Goal: Transaction & Acquisition: Obtain resource

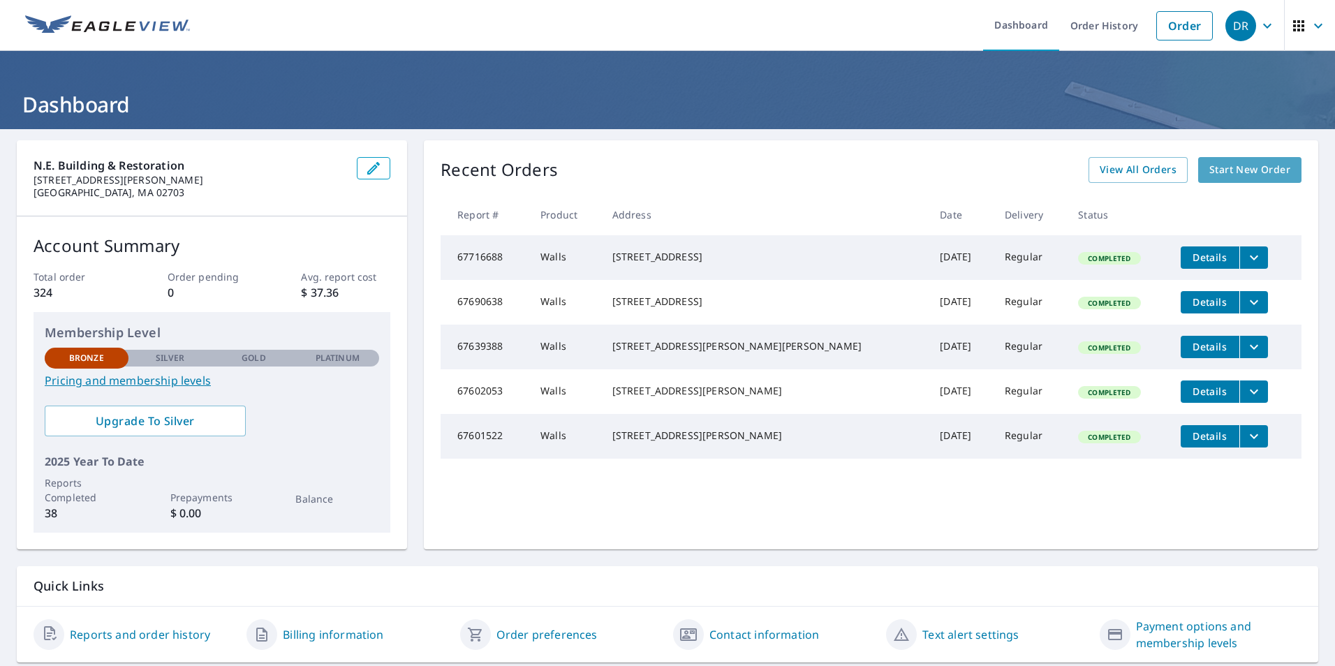
click at [1256, 166] on span "Start New Order" at bounding box center [1250, 169] width 81 height 17
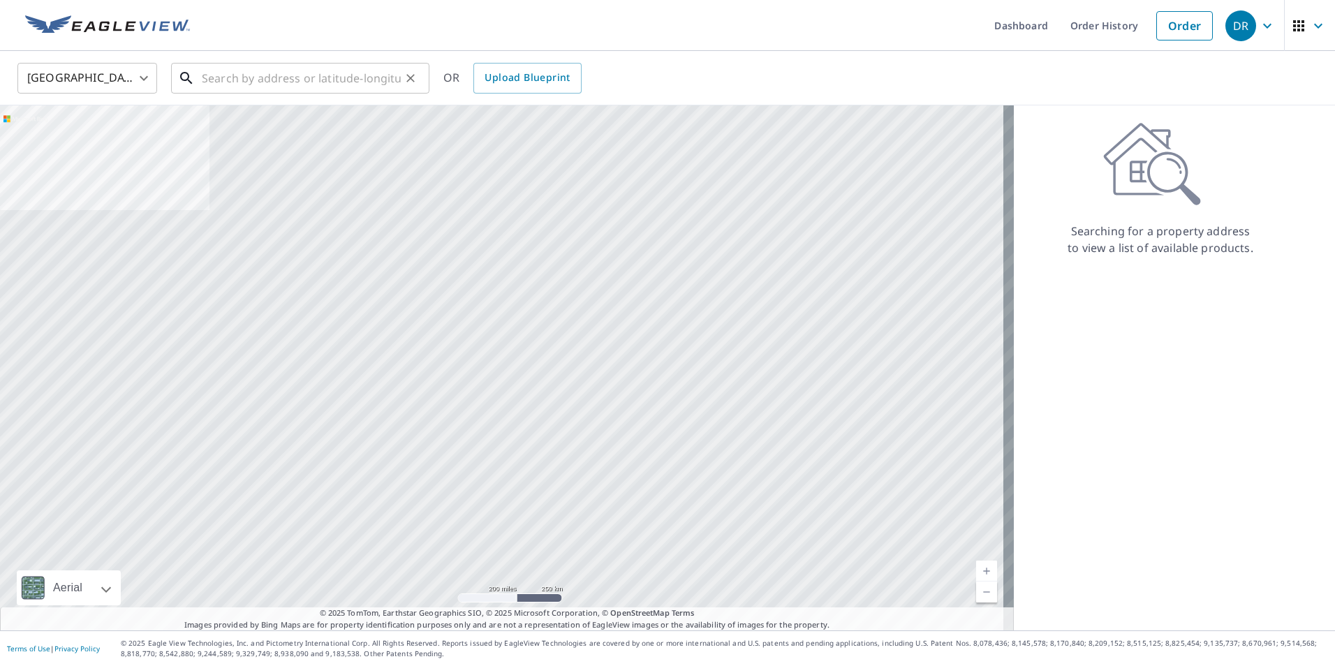
click at [303, 82] on input "text" at bounding box center [301, 78] width 199 height 39
paste input "[STREET_ADDRESS][PERSON_NAME]"
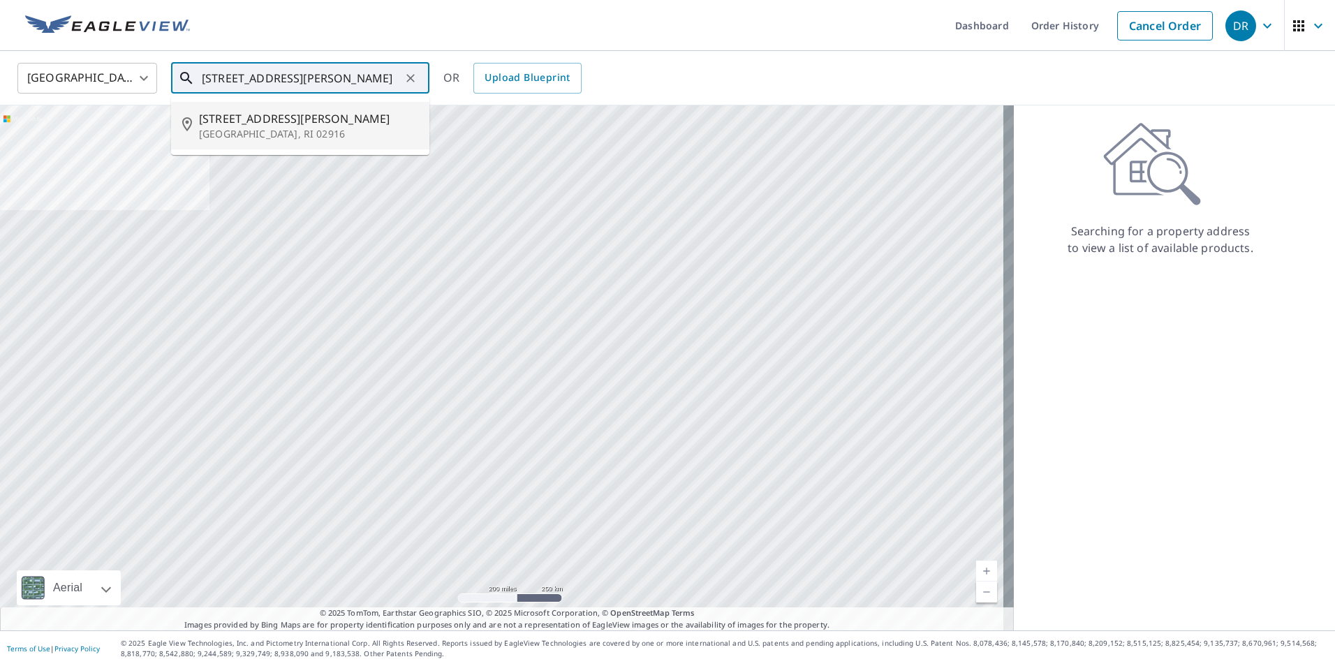
click at [300, 129] on p "[GEOGRAPHIC_DATA], RI 02916" at bounding box center [308, 134] width 219 height 14
type input "[STREET_ADDRESS][PERSON_NAME][PERSON_NAME]"
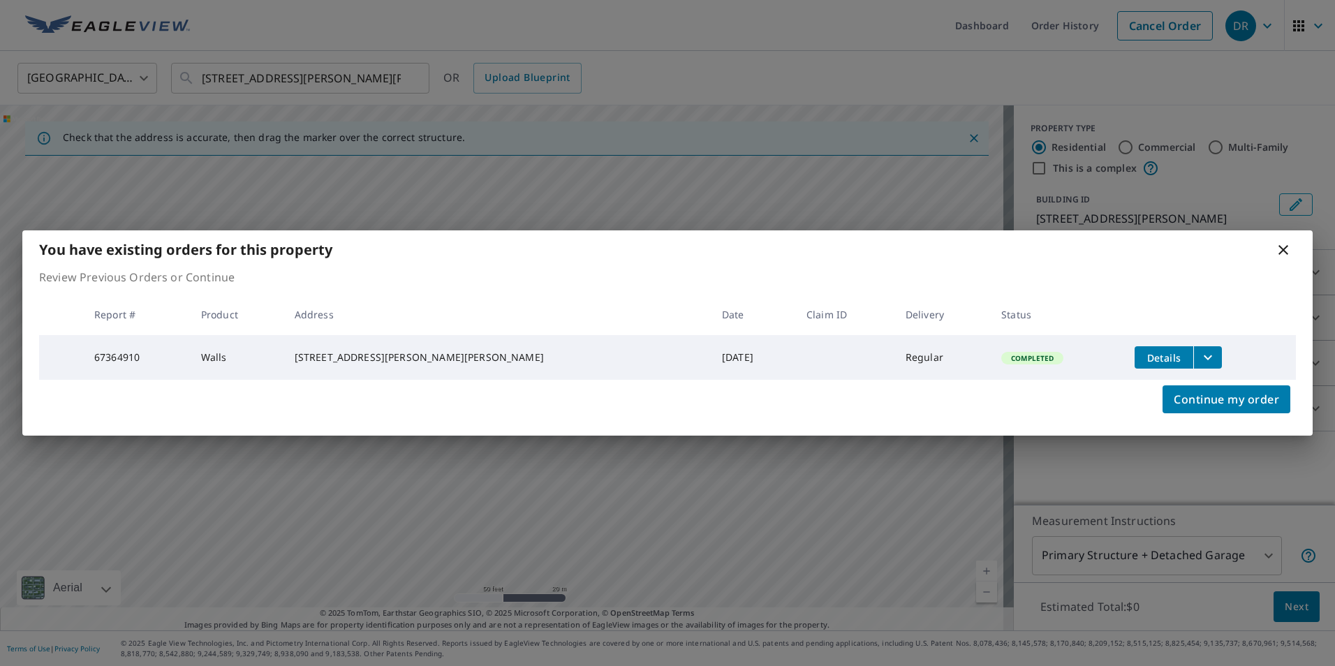
click at [1282, 249] on icon at bounding box center [1284, 250] width 10 height 10
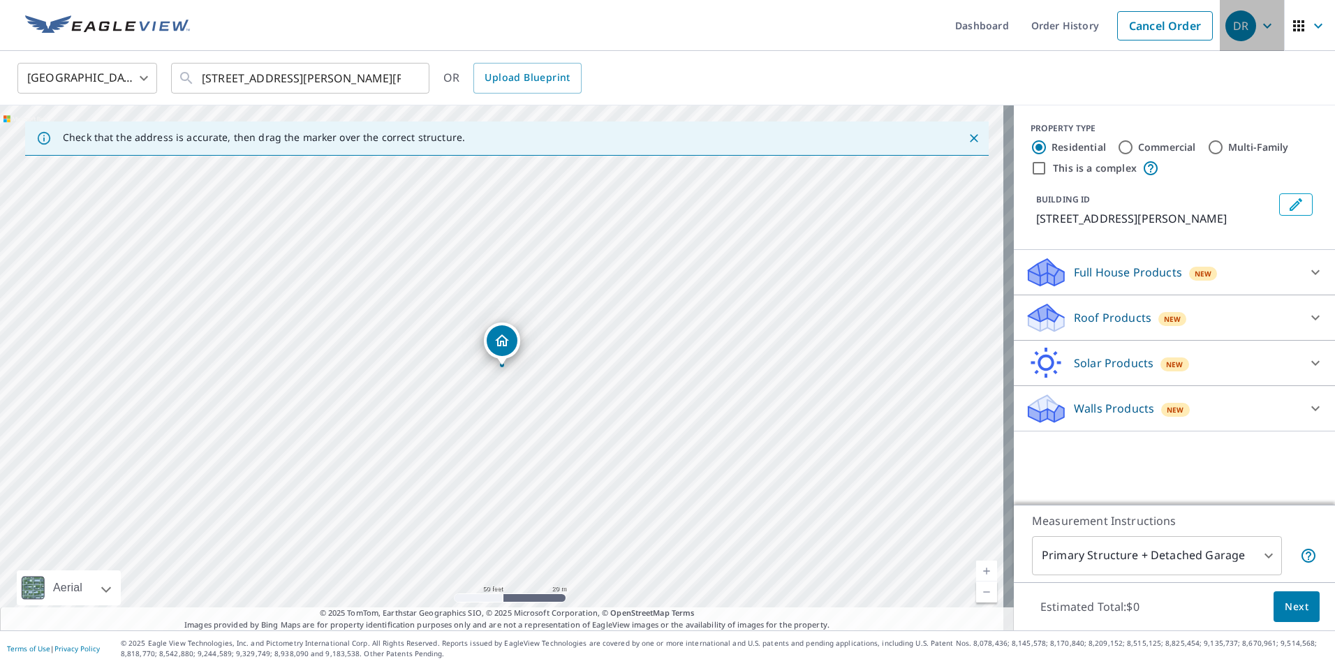
click at [1226, 28] on div "DR" at bounding box center [1241, 25] width 31 height 31
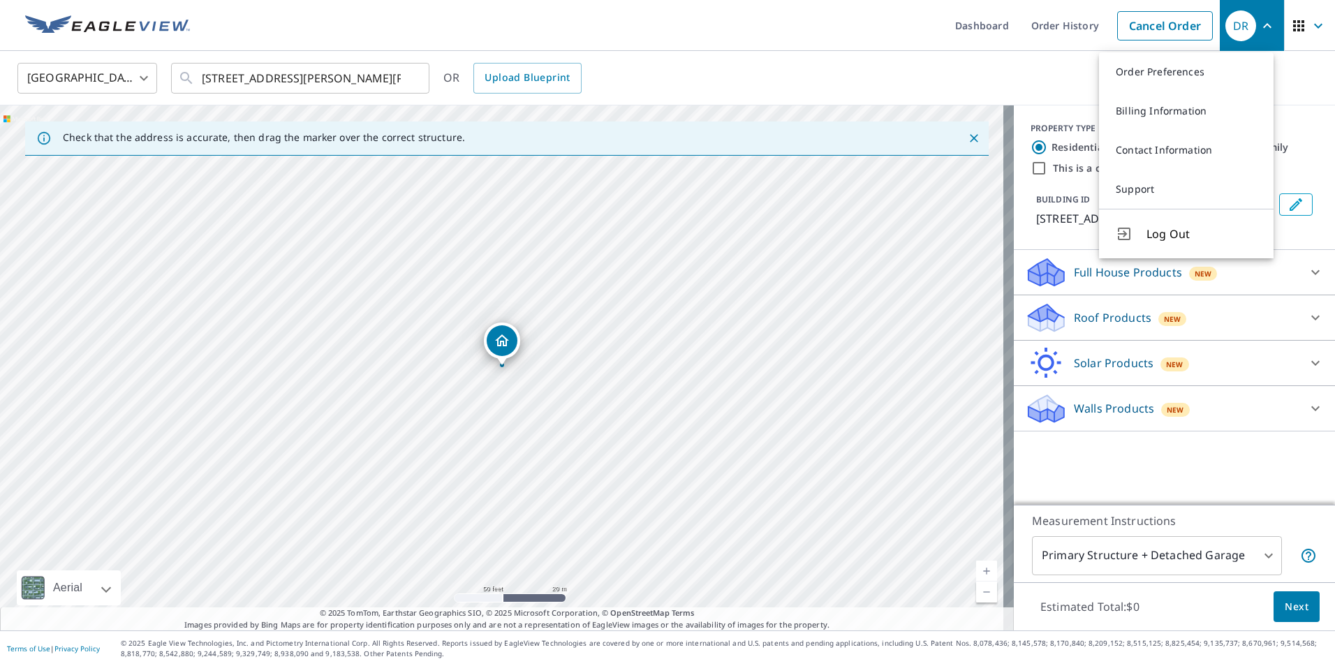
click at [670, 48] on ul "Dashboard Order History Cancel Order" at bounding box center [709, 25] width 1022 height 51
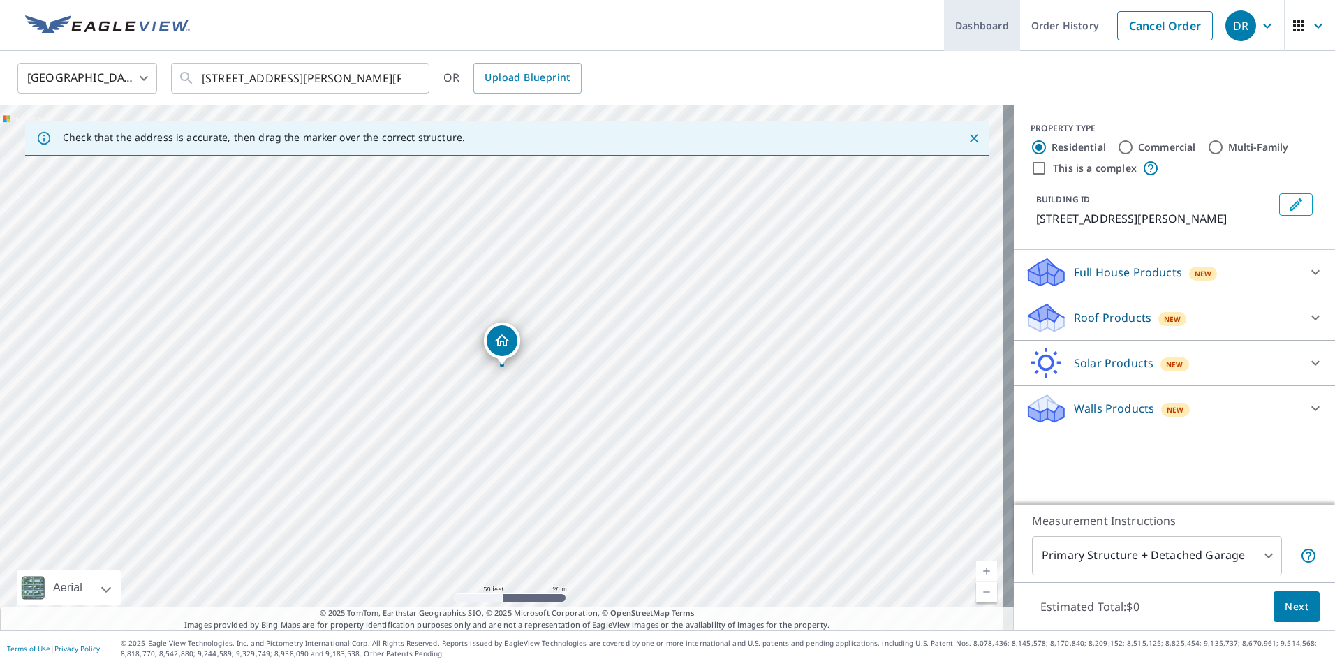
click at [962, 30] on link "Dashboard" at bounding box center [982, 25] width 76 height 51
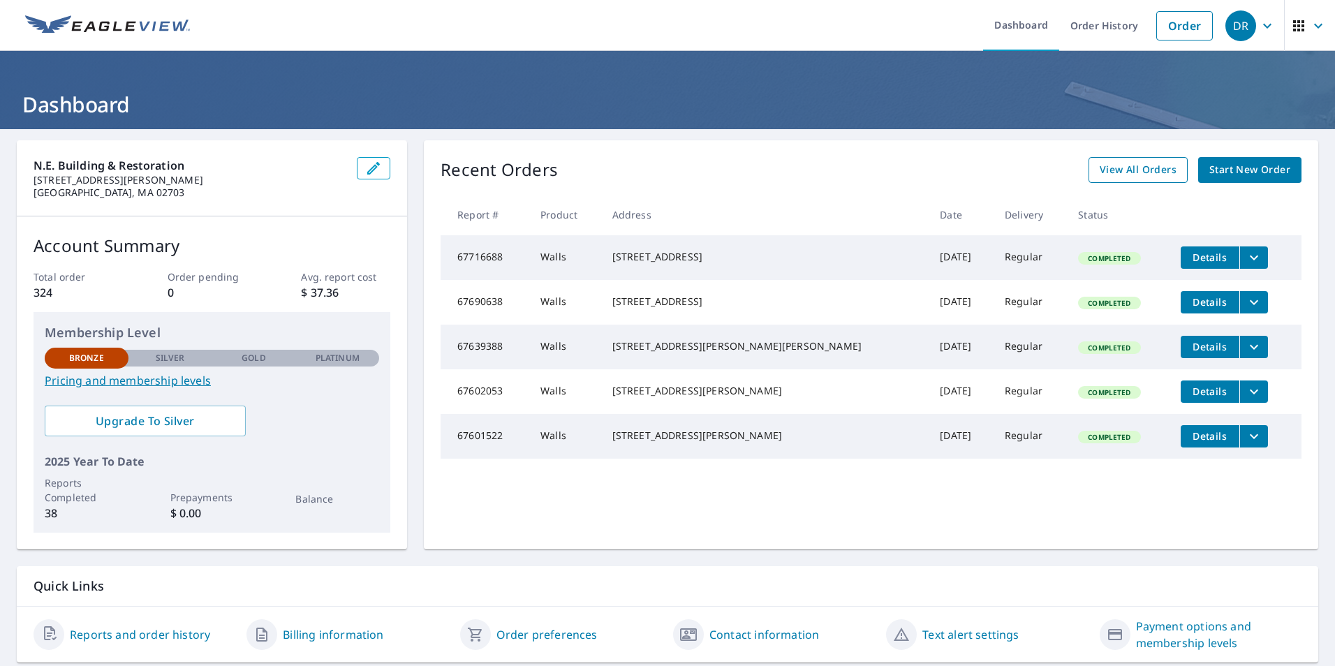
click at [1118, 172] on span "View All Orders" at bounding box center [1138, 169] width 77 height 17
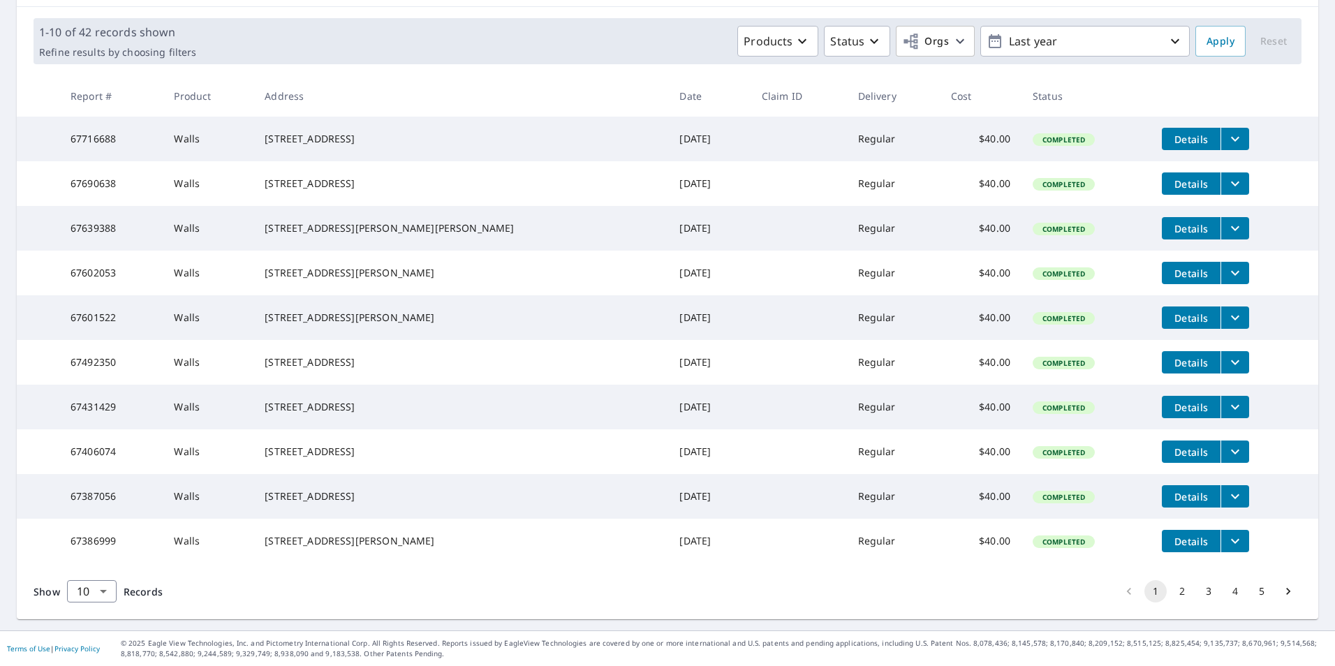
scroll to position [249, 0]
click at [1171, 594] on button "2" at bounding box center [1182, 591] width 22 height 22
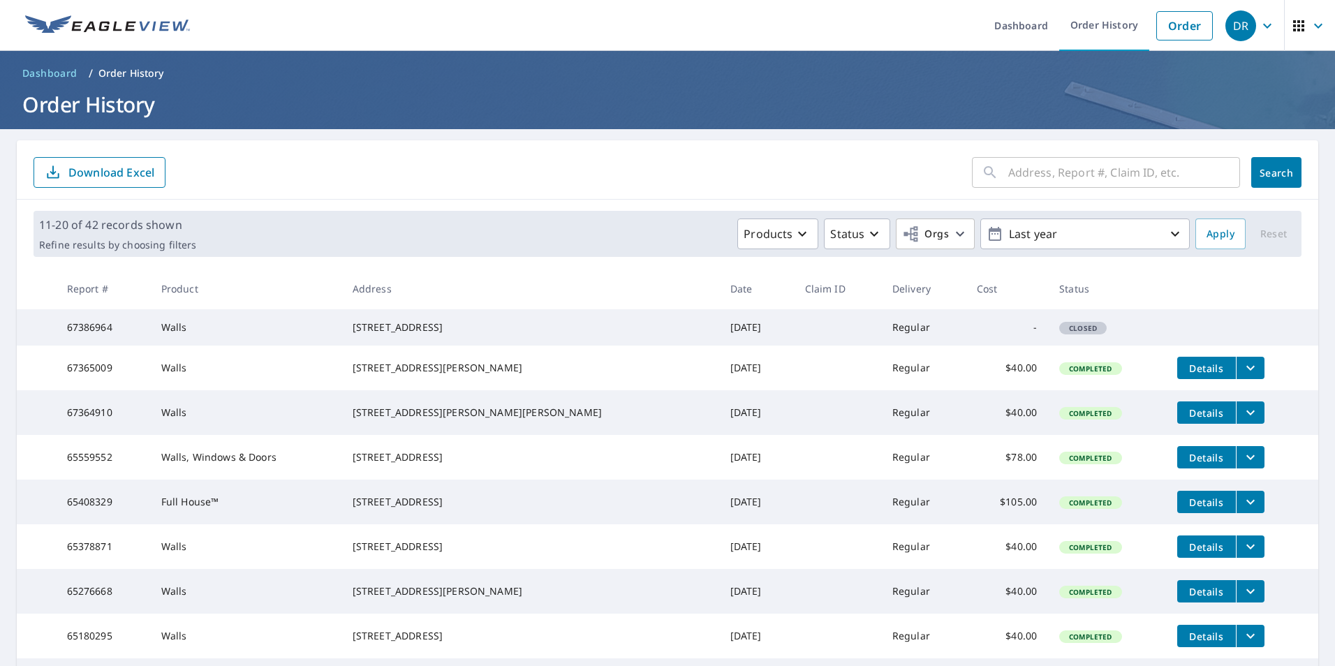
click at [1077, 167] on input "text" at bounding box center [1124, 172] width 232 height 39
paste input "[STREET_ADDRESS][PERSON_NAME]"
type input "[STREET_ADDRESS][PERSON_NAME]"
click at [1263, 174] on span "Search" at bounding box center [1277, 172] width 28 height 13
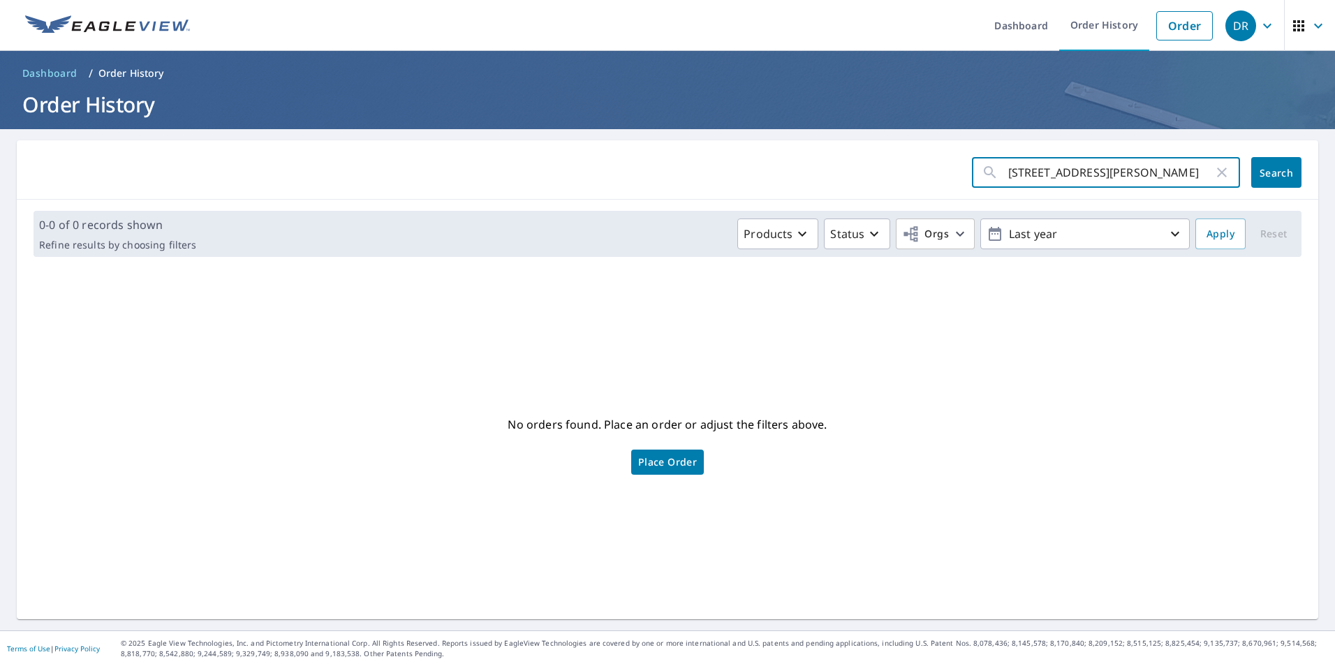
drag, startPoint x: 1200, startPoint y: 173, endPoint x: 1104, endPoint y: 175, distance: 95.7
click at [1104, 175] on input "[STREET_ADDRESS][PERSON_NAME]" at bounding box center [1110, 172] width 205 height 39
type input "50 Drowne Parkway"
click button "Search" at bounding box center [1277, 172] width 50 height 31
click at [1263, 175] on span "Search" at bounding box center [1277, 172] width 28 height 13
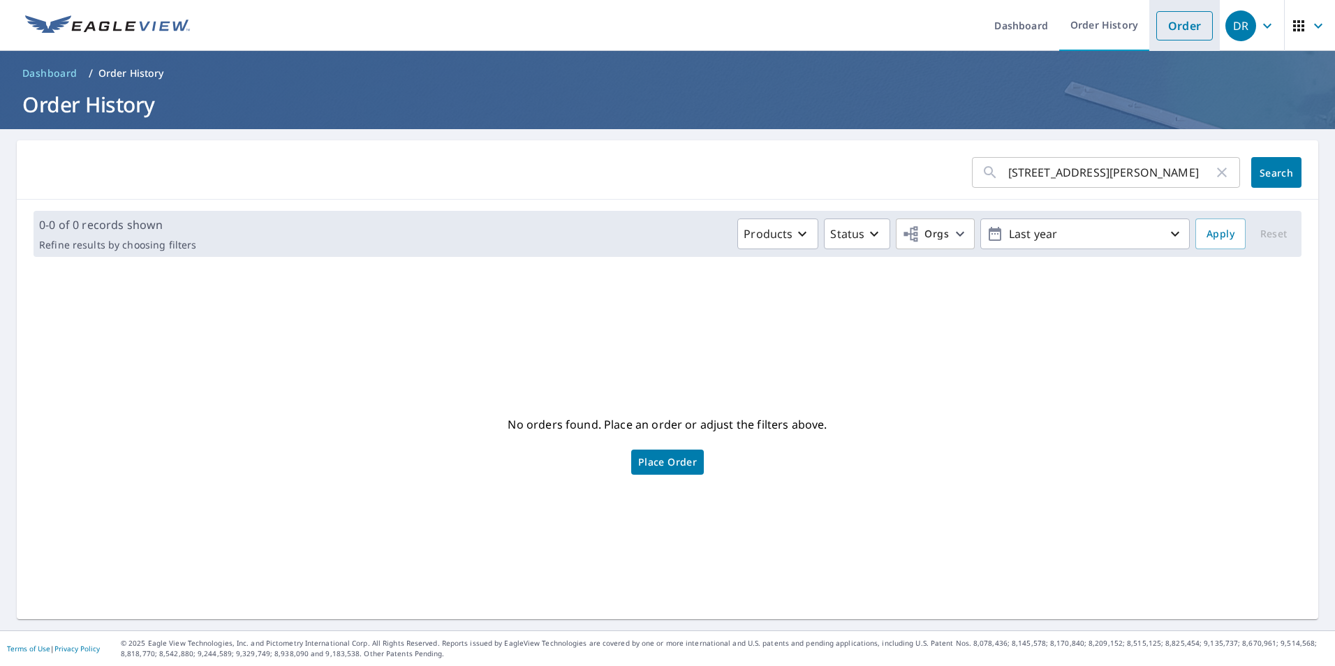
click at [1198, 33] on link "Order" at bounding box center [1185, 25] width 57 height 29
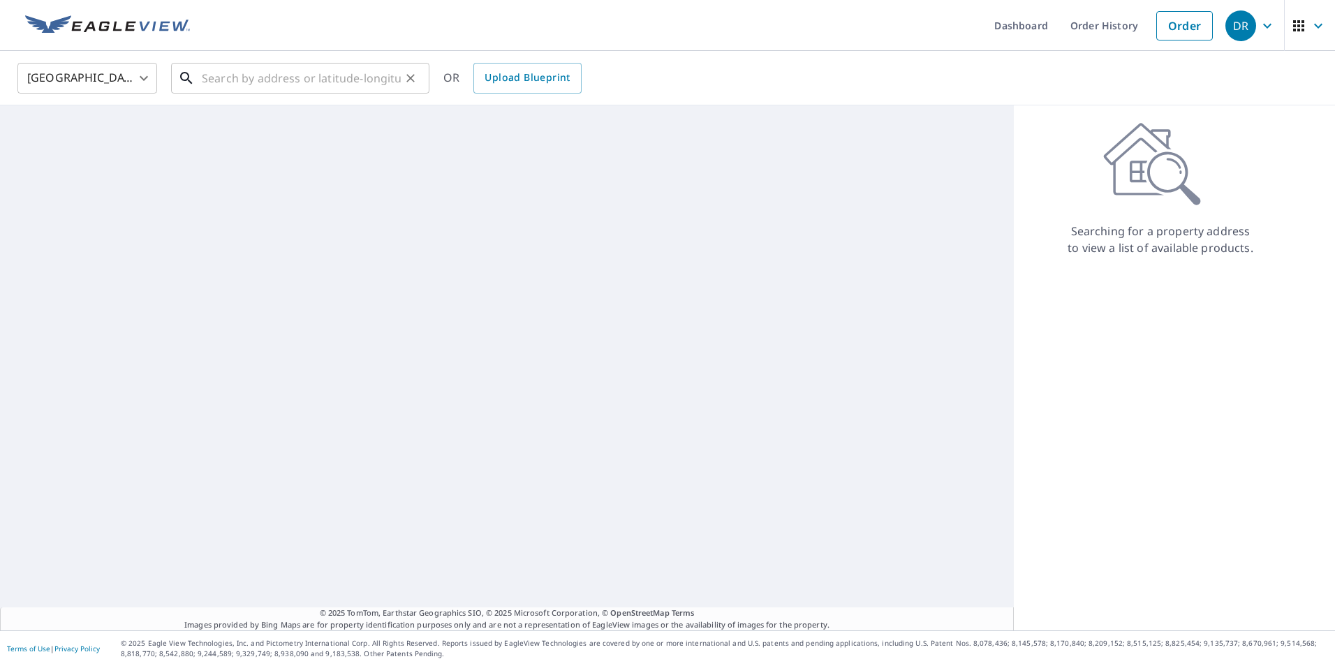
click at [339, 73] on input "text" at bounding box center [301, 78] width 199 height 39
paste input "[STREET_ADDRESS][PERSON_NAME]"
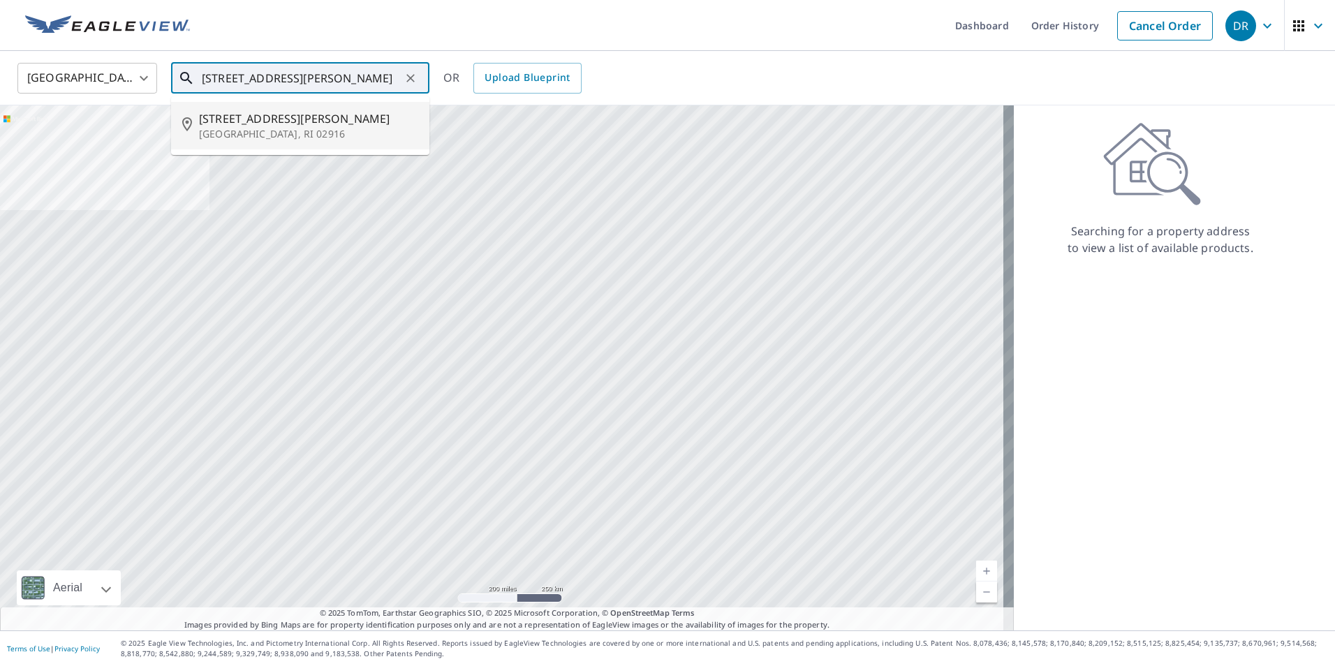
click at [280, 121] on span "[STREET_ADDRESS][PERSON_NAME]" at bounding box center [308, 118] width 219 height 17
type input "[STREET_ADDRESS][PERSON_NAME][PERSON_NAME]"
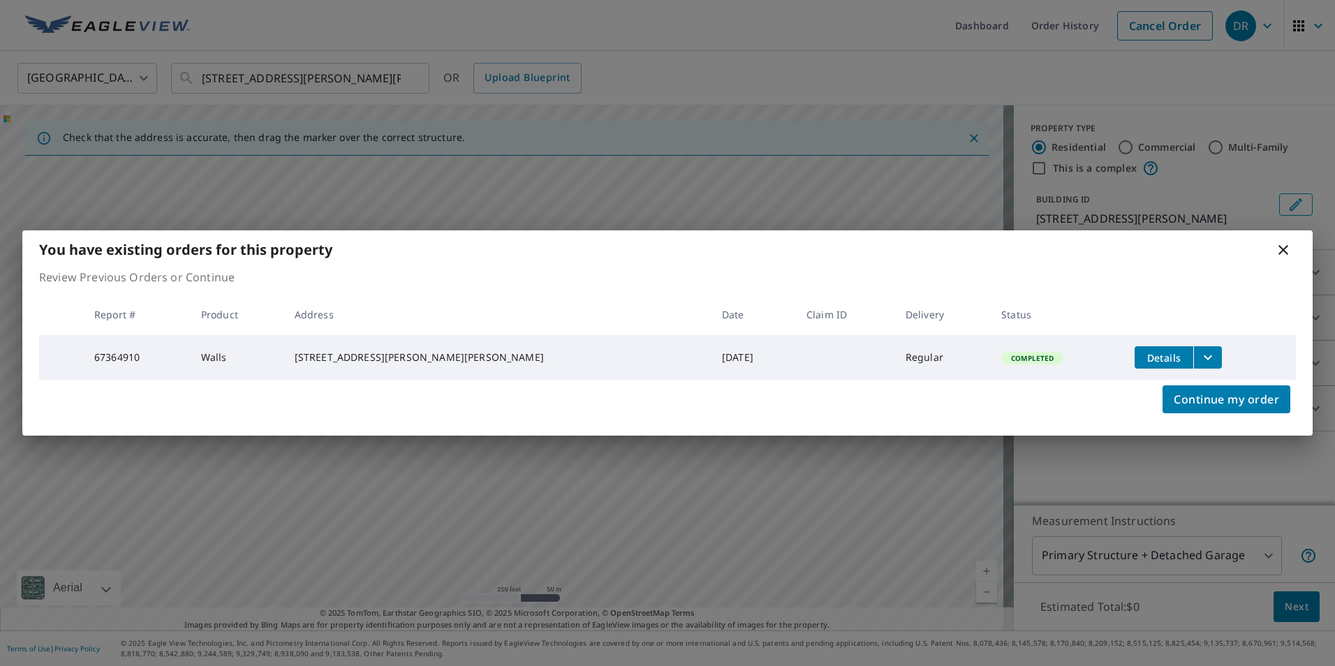
click at [1200, 356] on icon "filesDropdownBtn-67364910" at bounding box center [1208, 357] width 17 height 17
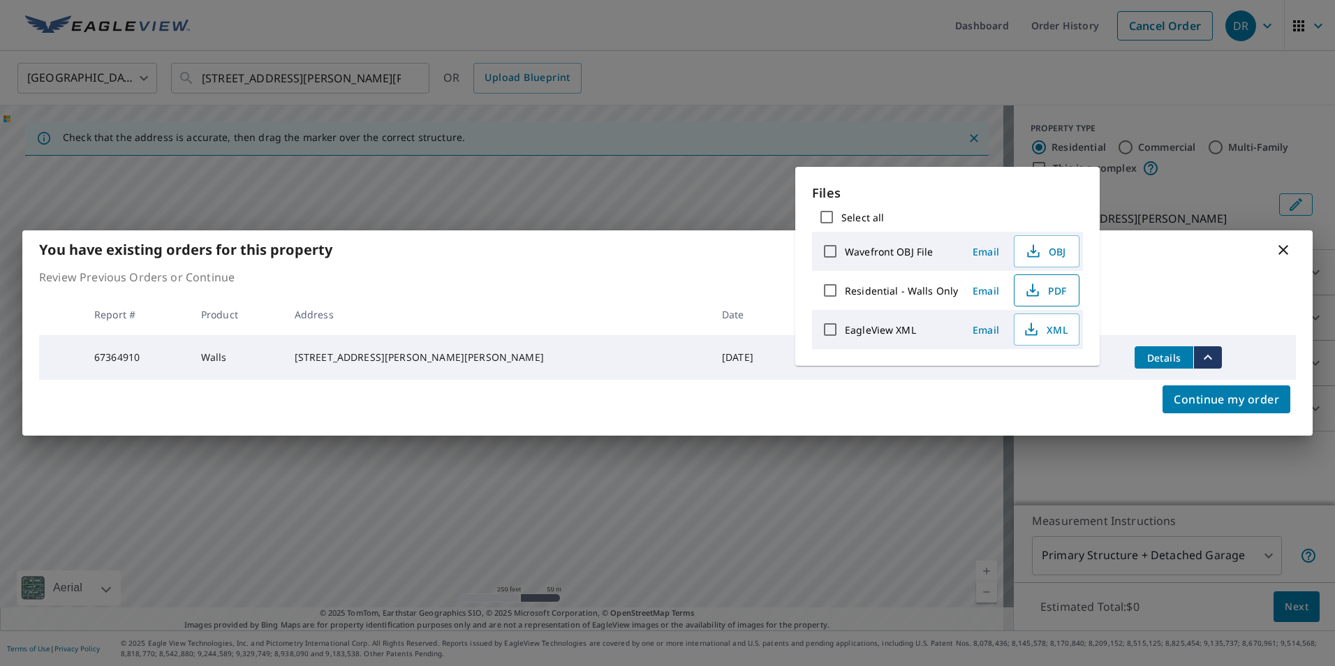
click at [1041, 285] on span "PDF" at bounding box center [1045, 290] width 45 height 17
